Goal: Check status: Check status

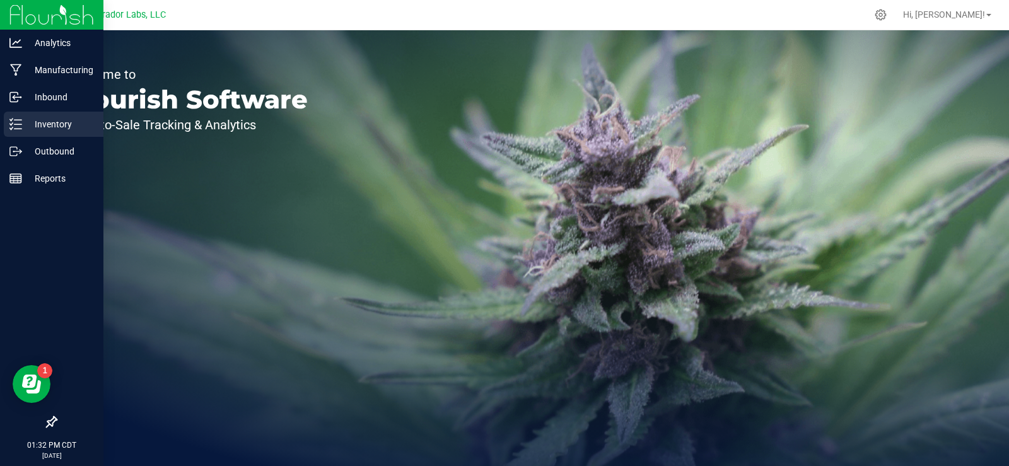
click at [17, 124] on line at bounding box center [17, 124] width 7 height 0
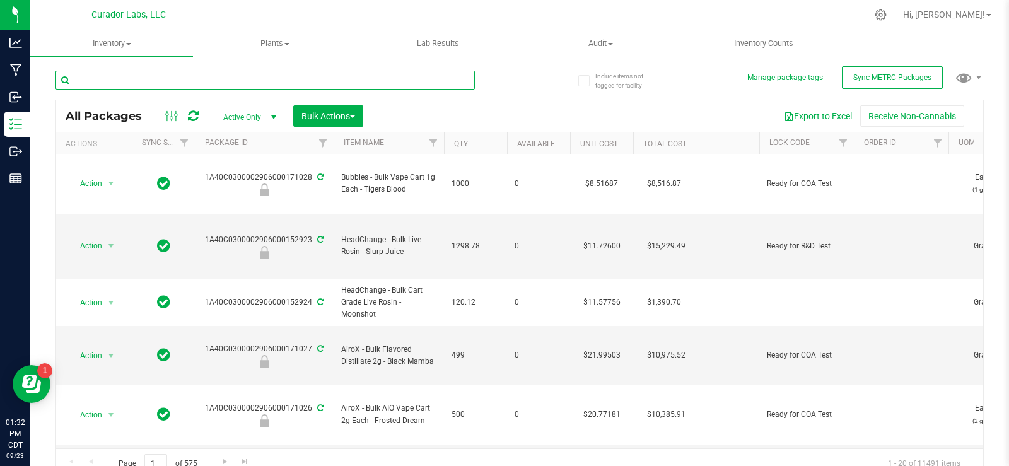
click at [181, 79] on input "text" at bounding box center [264, 80] width 419 height 19
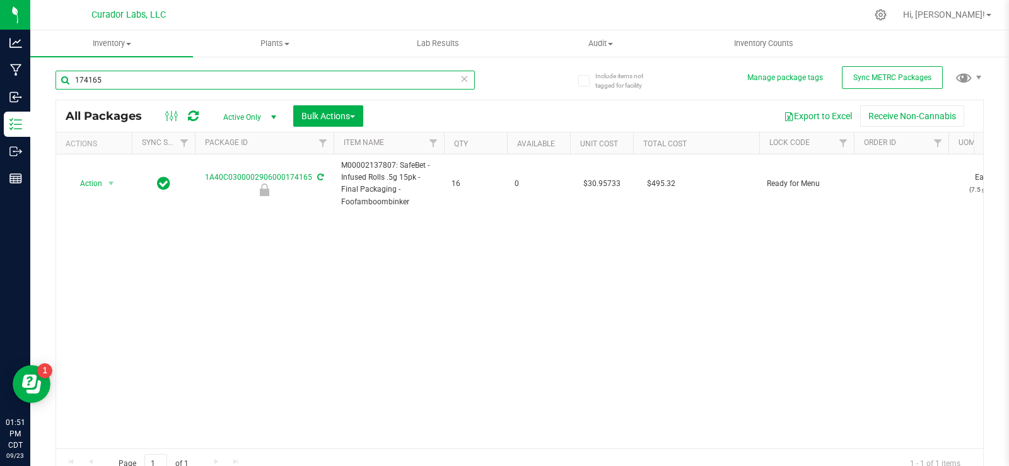
type input "174165"
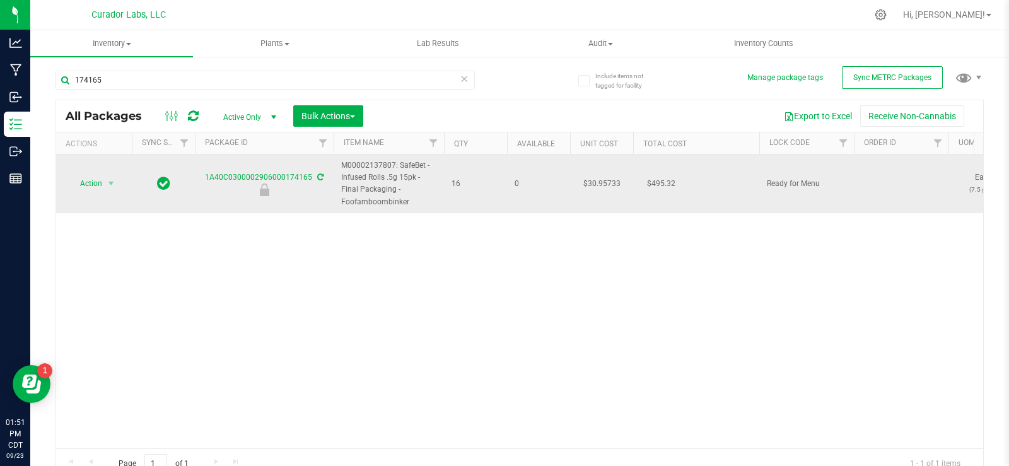
click at [915, 189] on td at bounding box center [901, 183] width 95 height 59
